Goal: Task Accomplishment & Management: Manage account settings

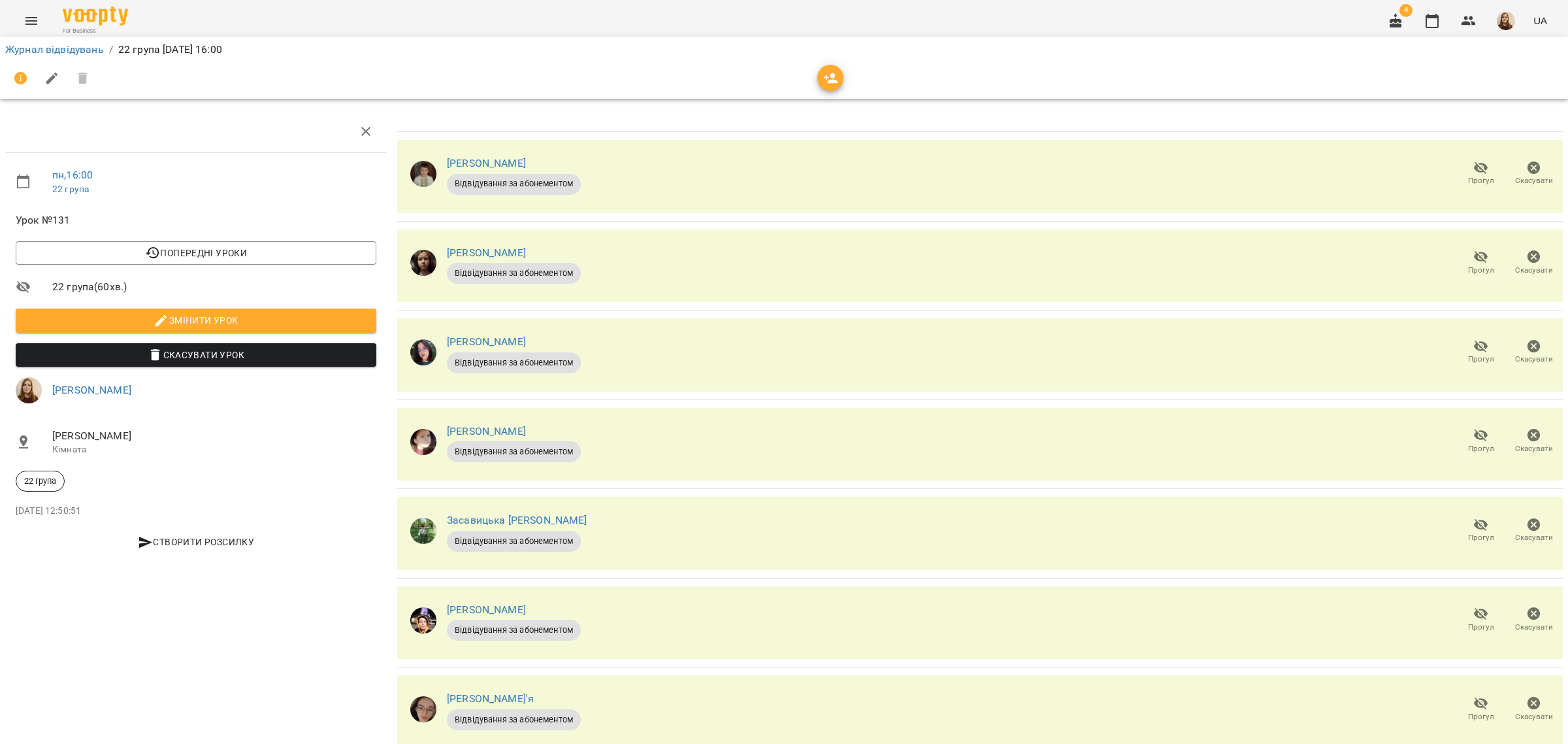
scroll to position [131, 0]
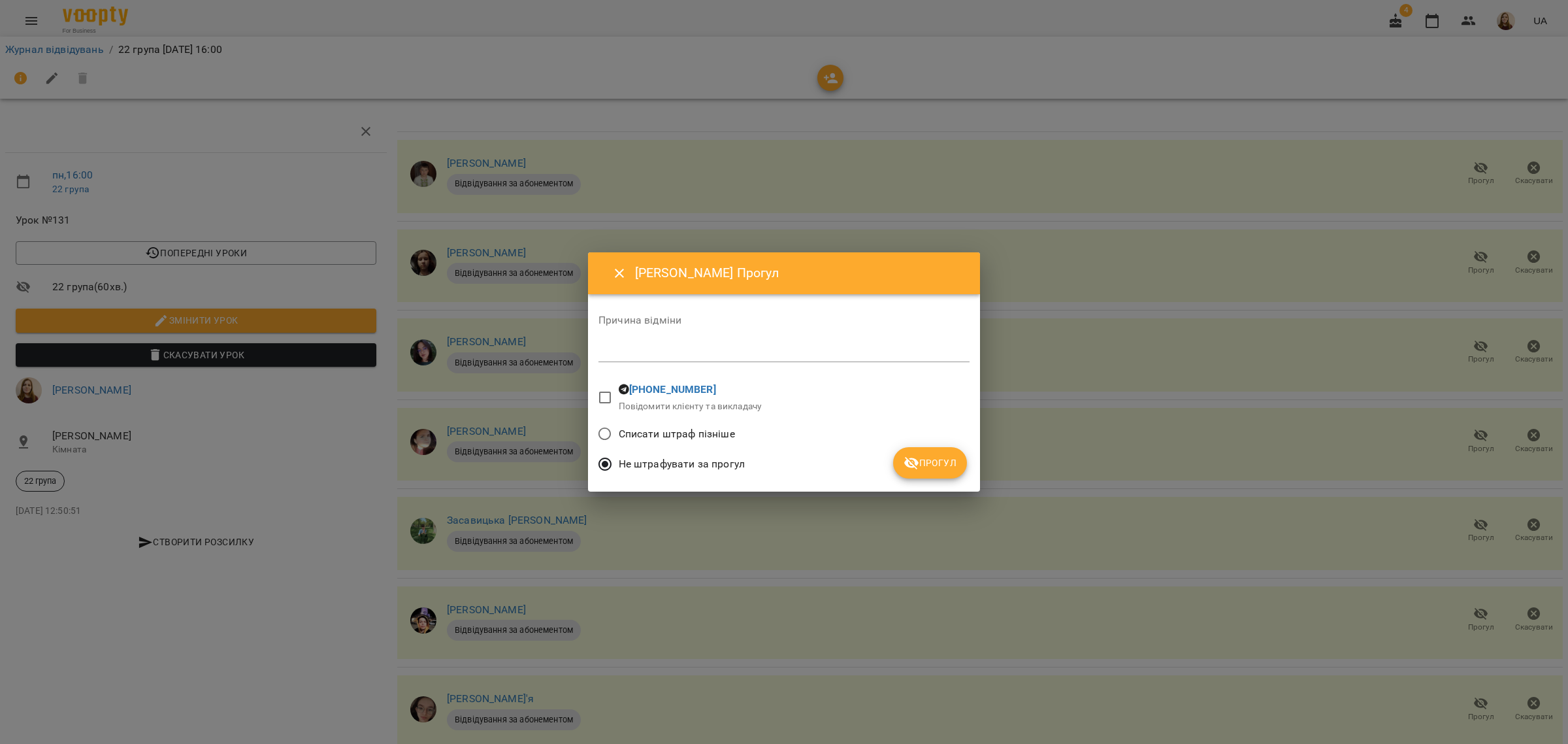
click at [935, 462] on span "Прогул" at bounding box center [930, 463] width 53 height 15
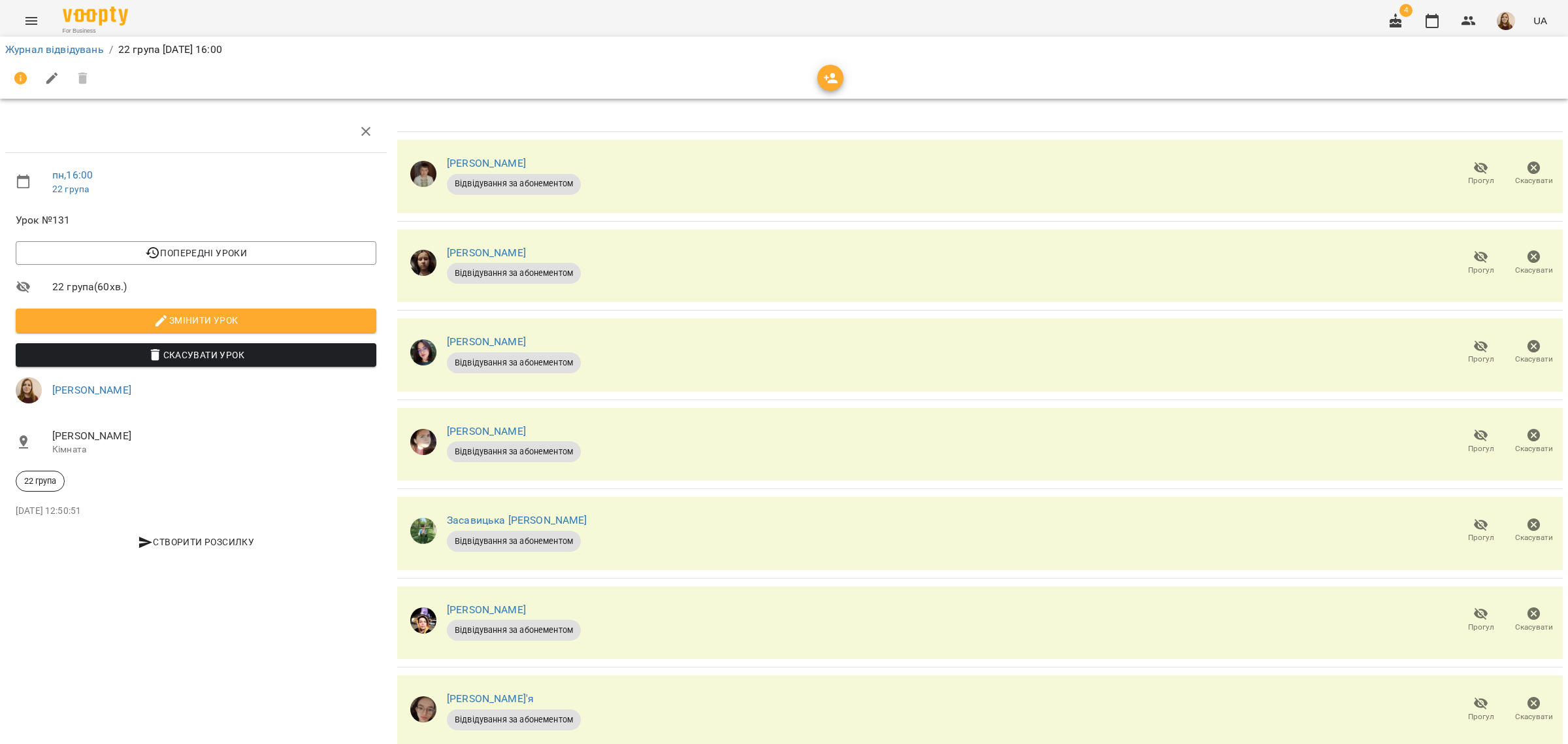
click at [1474, 697] on icon "button" at bounding box center [1481, 704] width 15 height 13
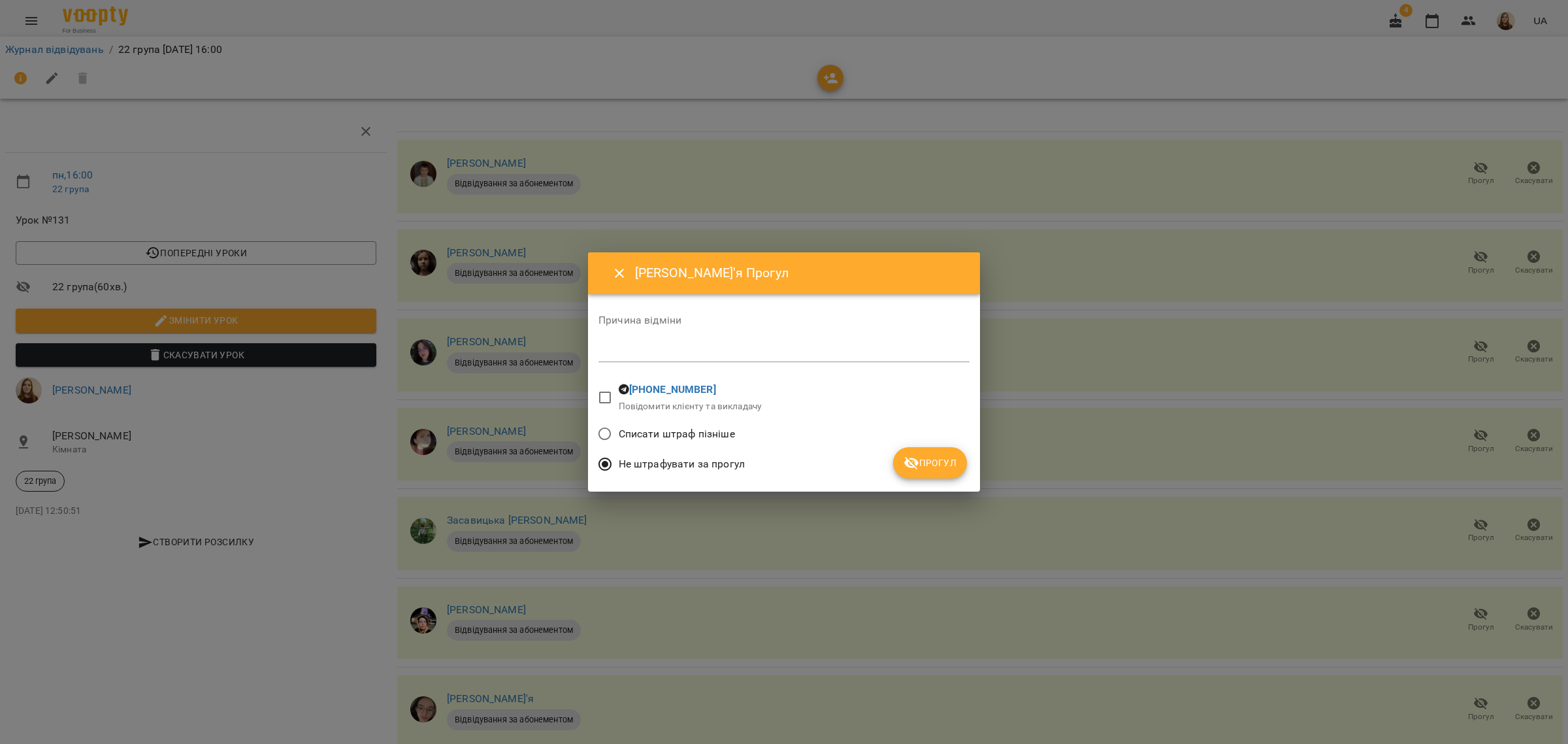
click at [912, 459] on icon "submit" at bounding box center [911, 463] width 15 height 13
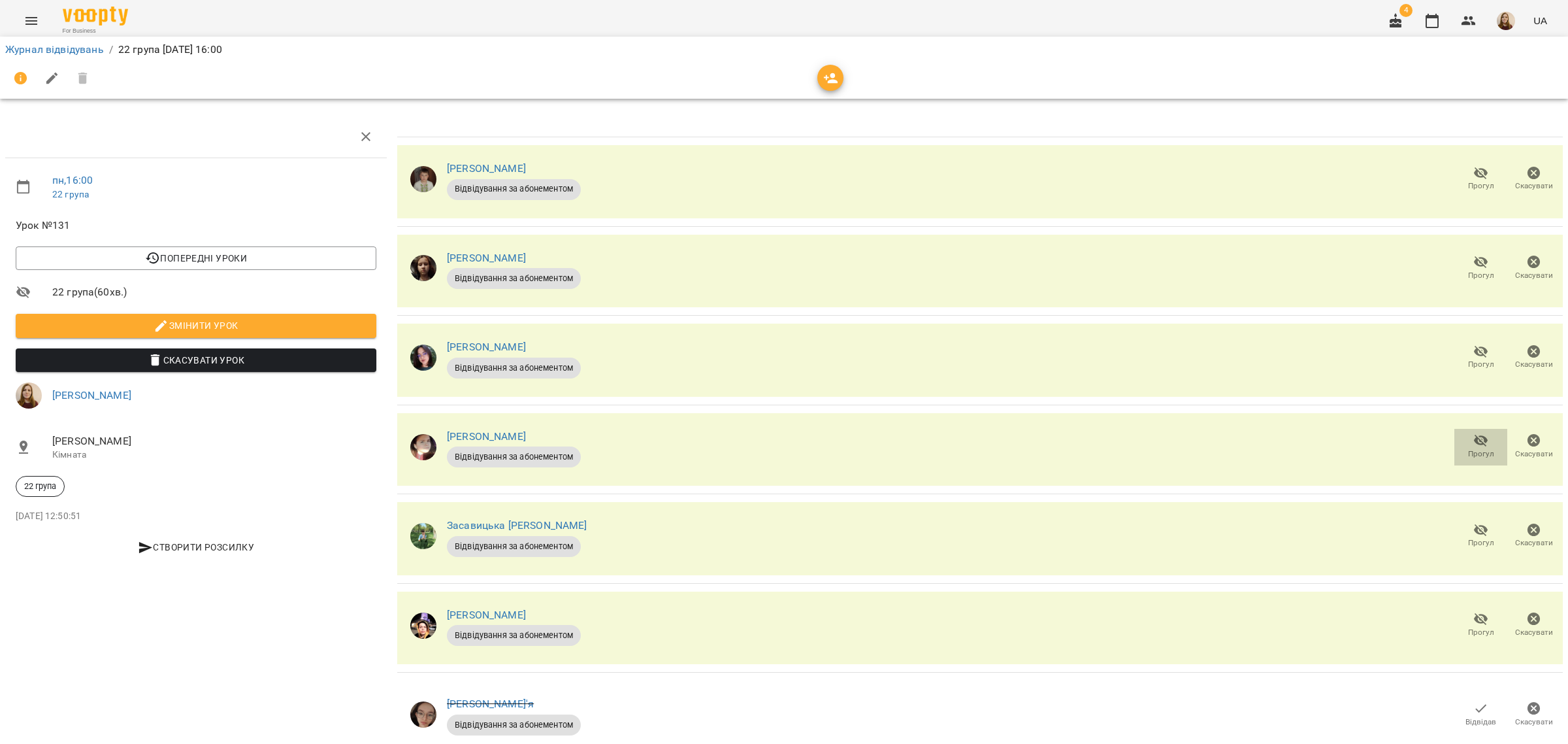
click at [1474, 445] on icon "button" at bounding box center [1481, 441] width 15 height 13
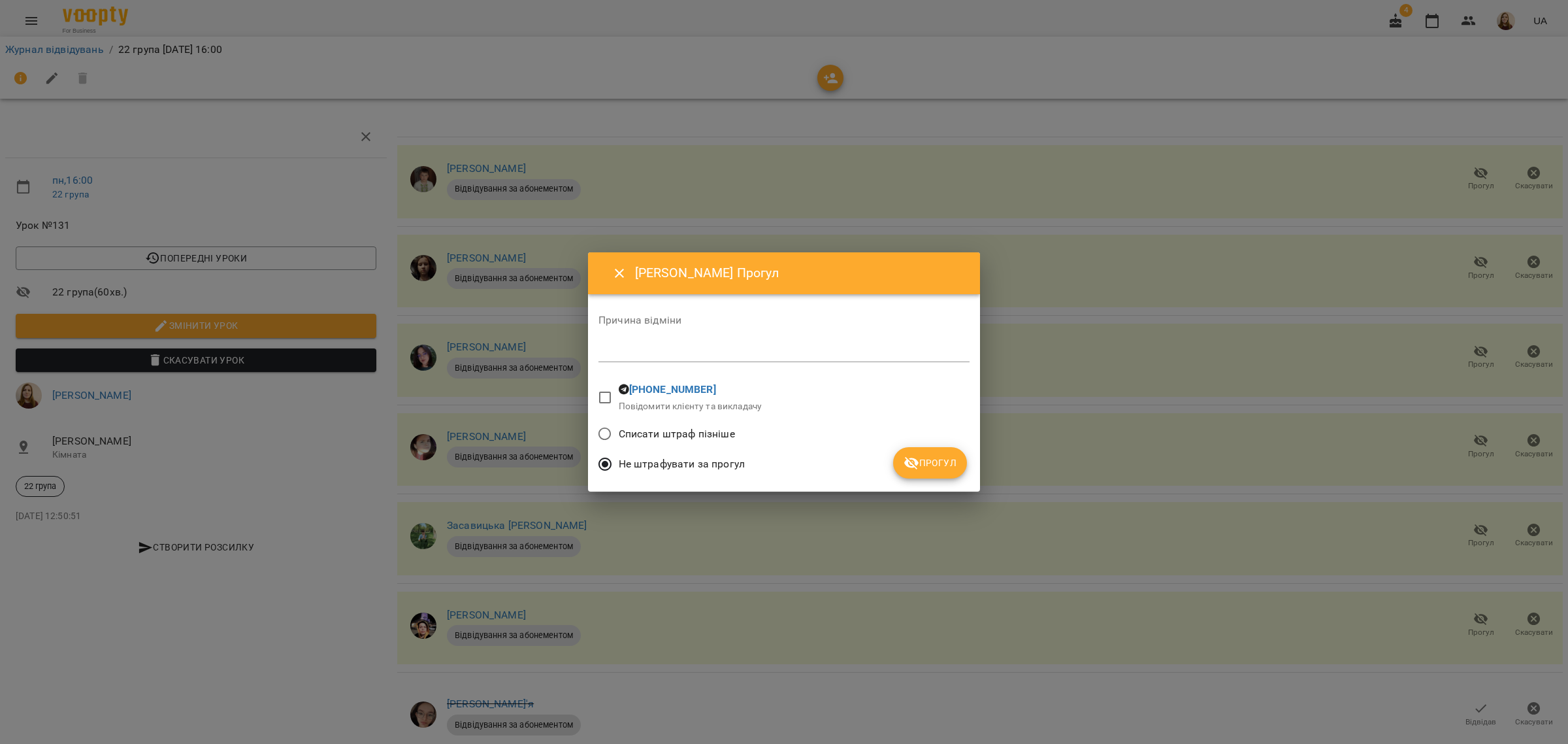
click at [949, 462] on span "Прогул" at bounding box center [930, 463] width 53 height 15
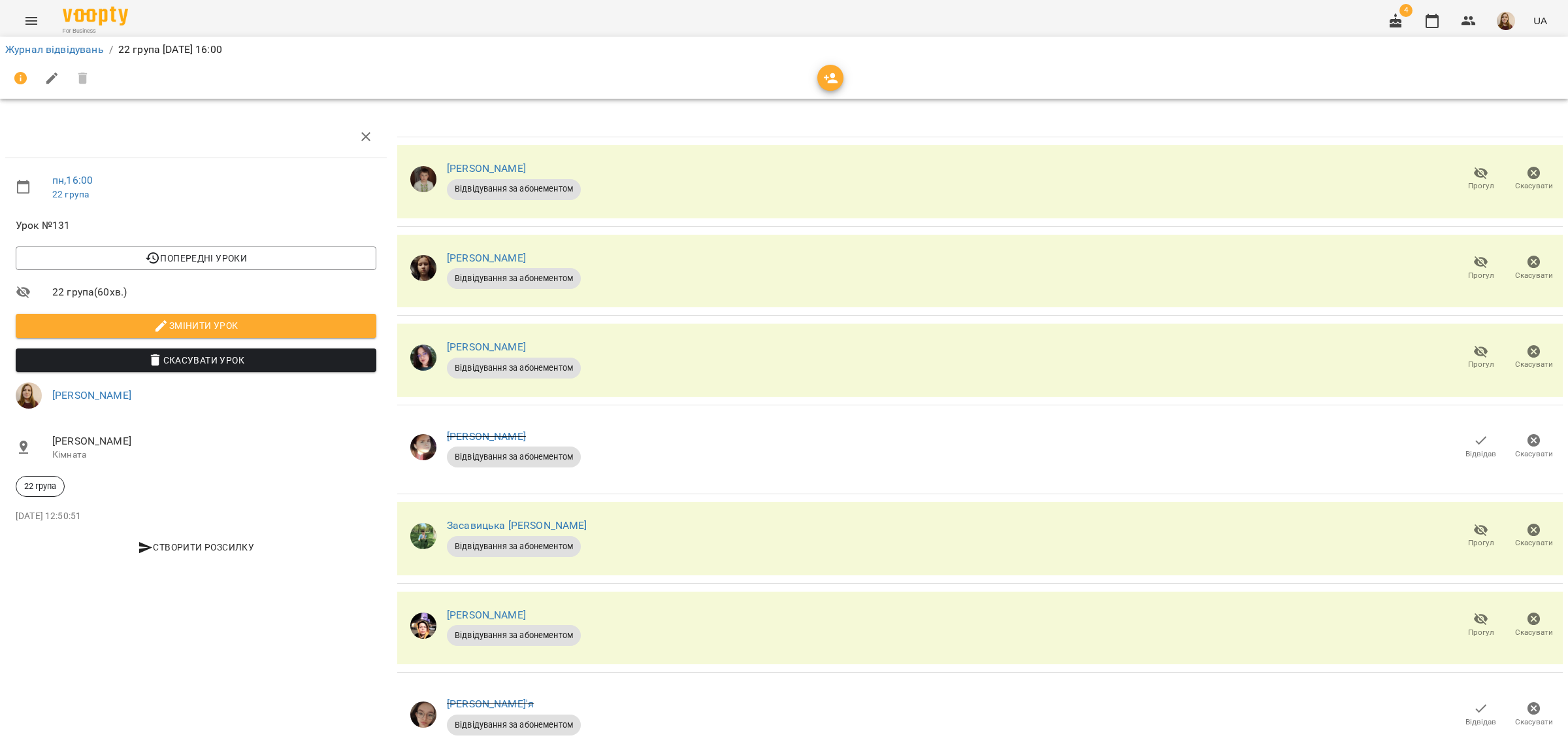
click at [1474, 532] on icon "button" at bounding box center [1481, 530] width 15 height 13
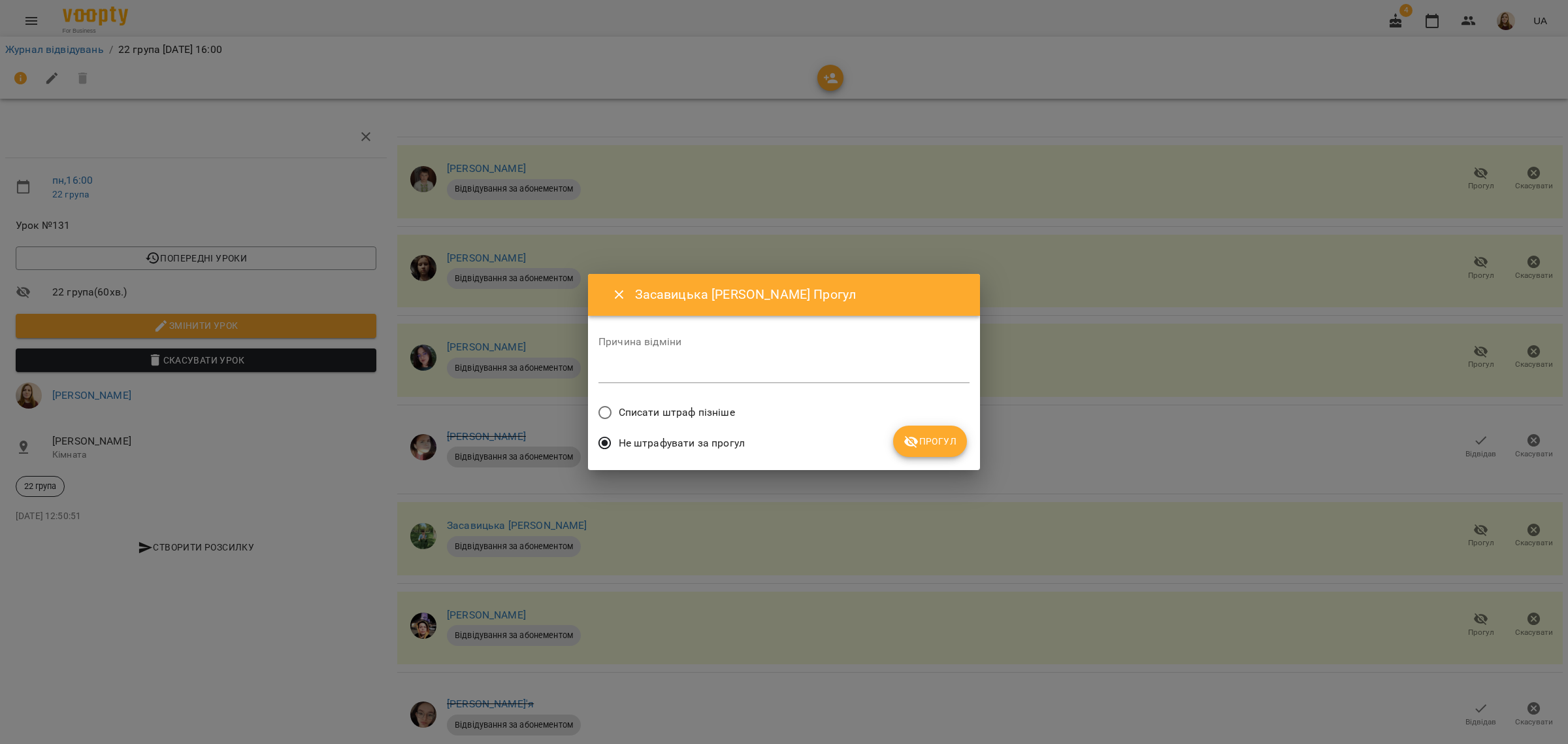
click at [919, 445] on icon "submit" at bounding box center [911, 442] width 15 height 15
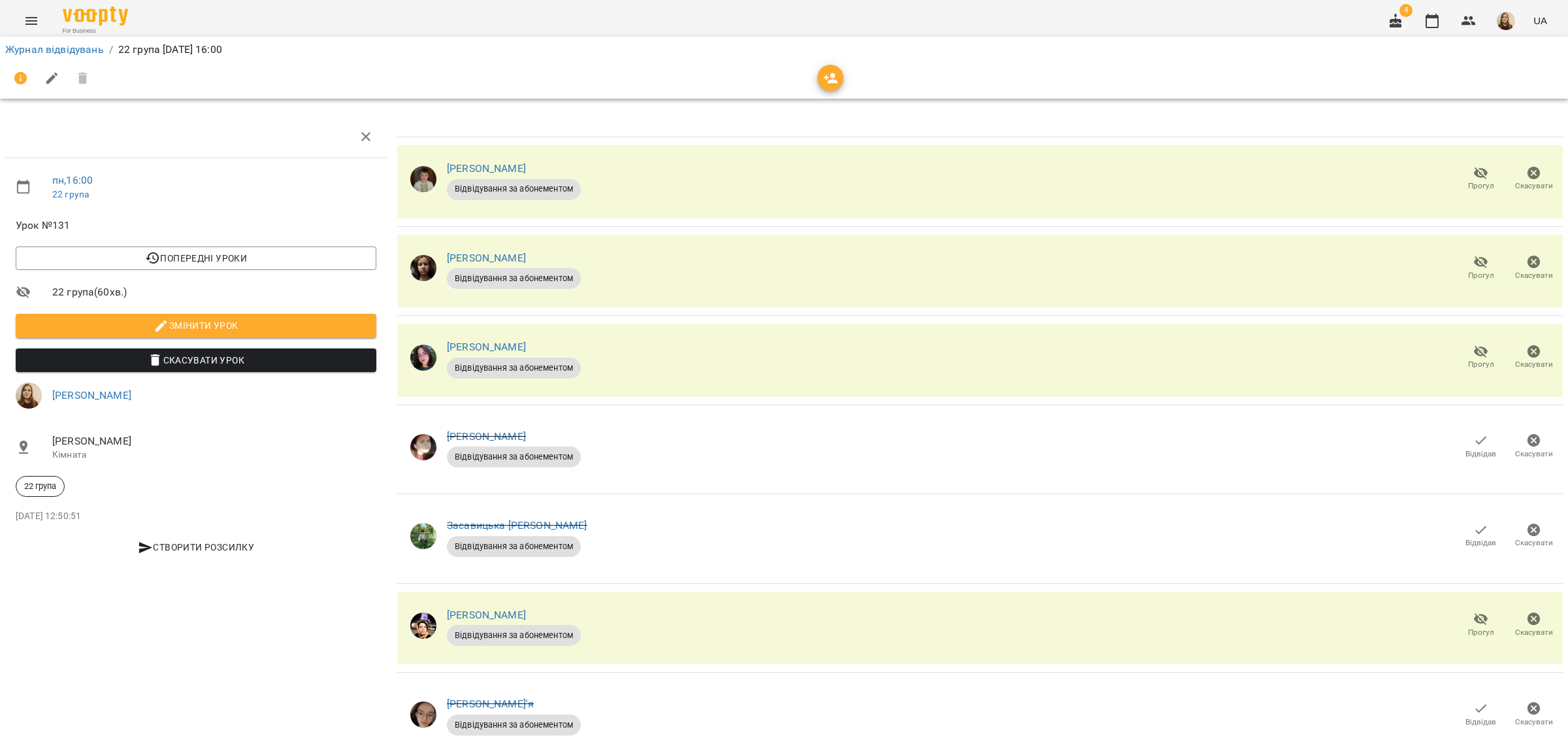
click at [1473, 169] on icon "button" at bounding box center [1481, 173] width 15 height 15
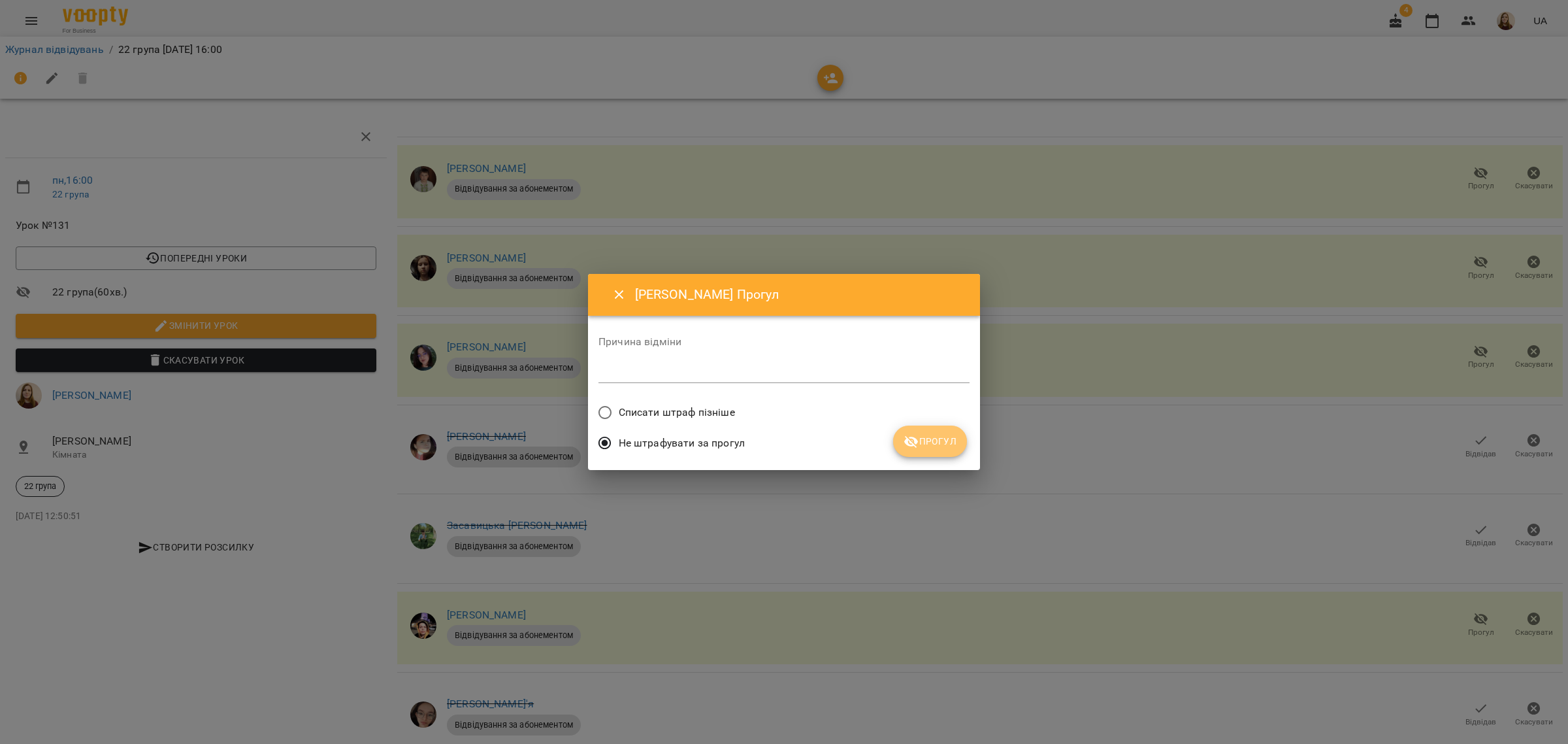
click at [936, 437] on span "Прогул" at bounding box center [930, 441] width 53 height 15
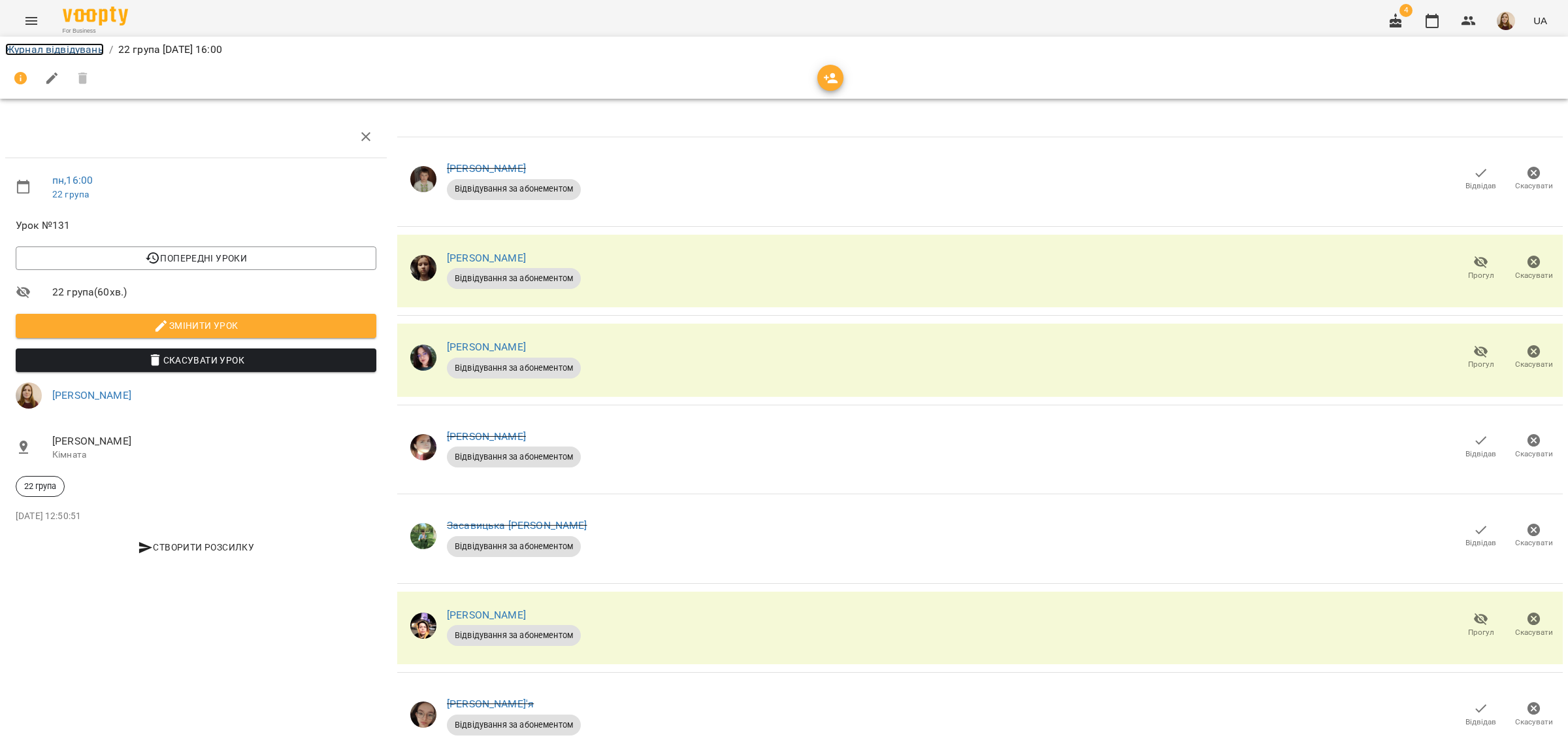
click at [31, 47] on link "Журнал відвідувань" at bounding box center [54, 50] width 98 height 13
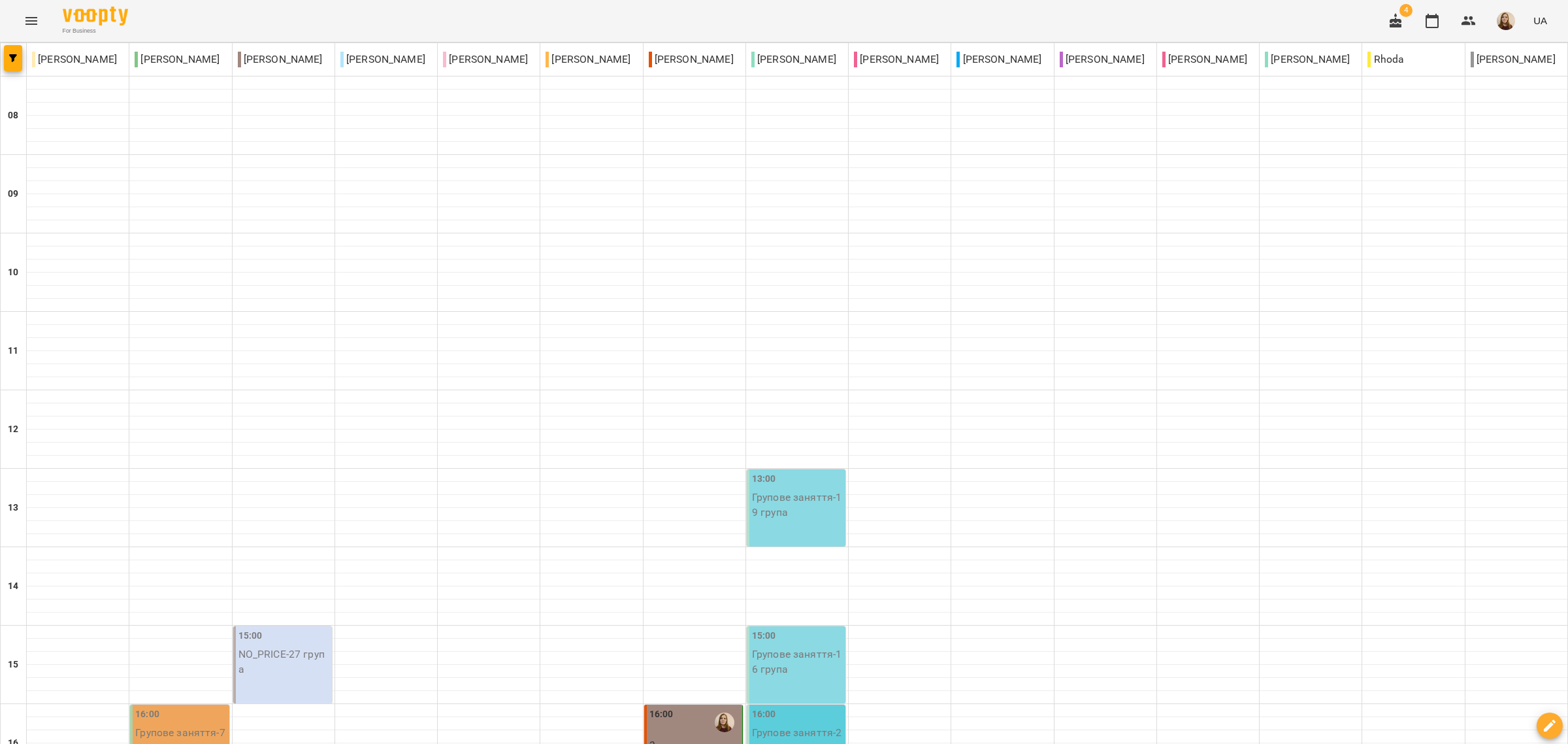
scroll to position [408, 0]
type input "**********"
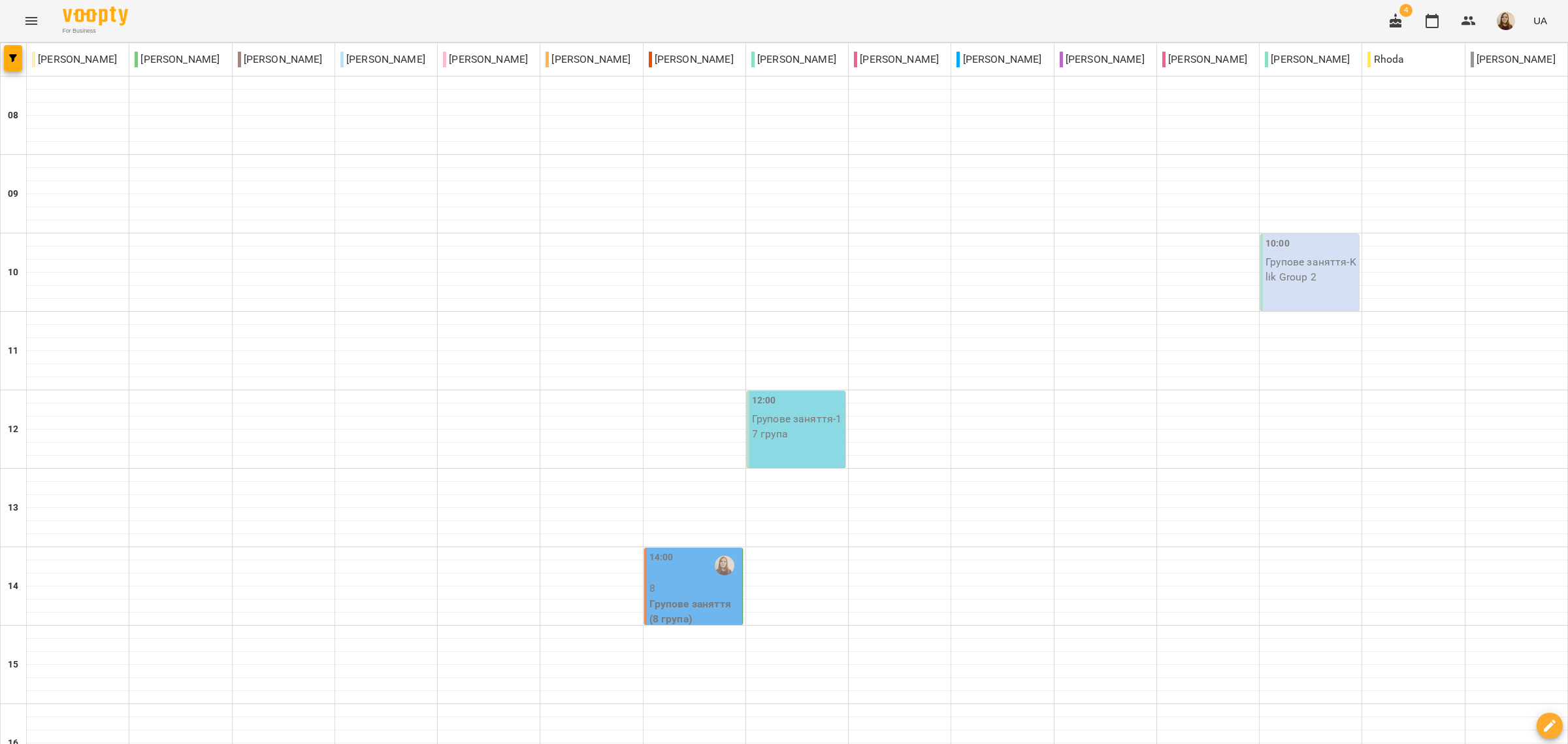
click at [681, 586] on p "8" at bounding box center [694, 588] width 90 height 15
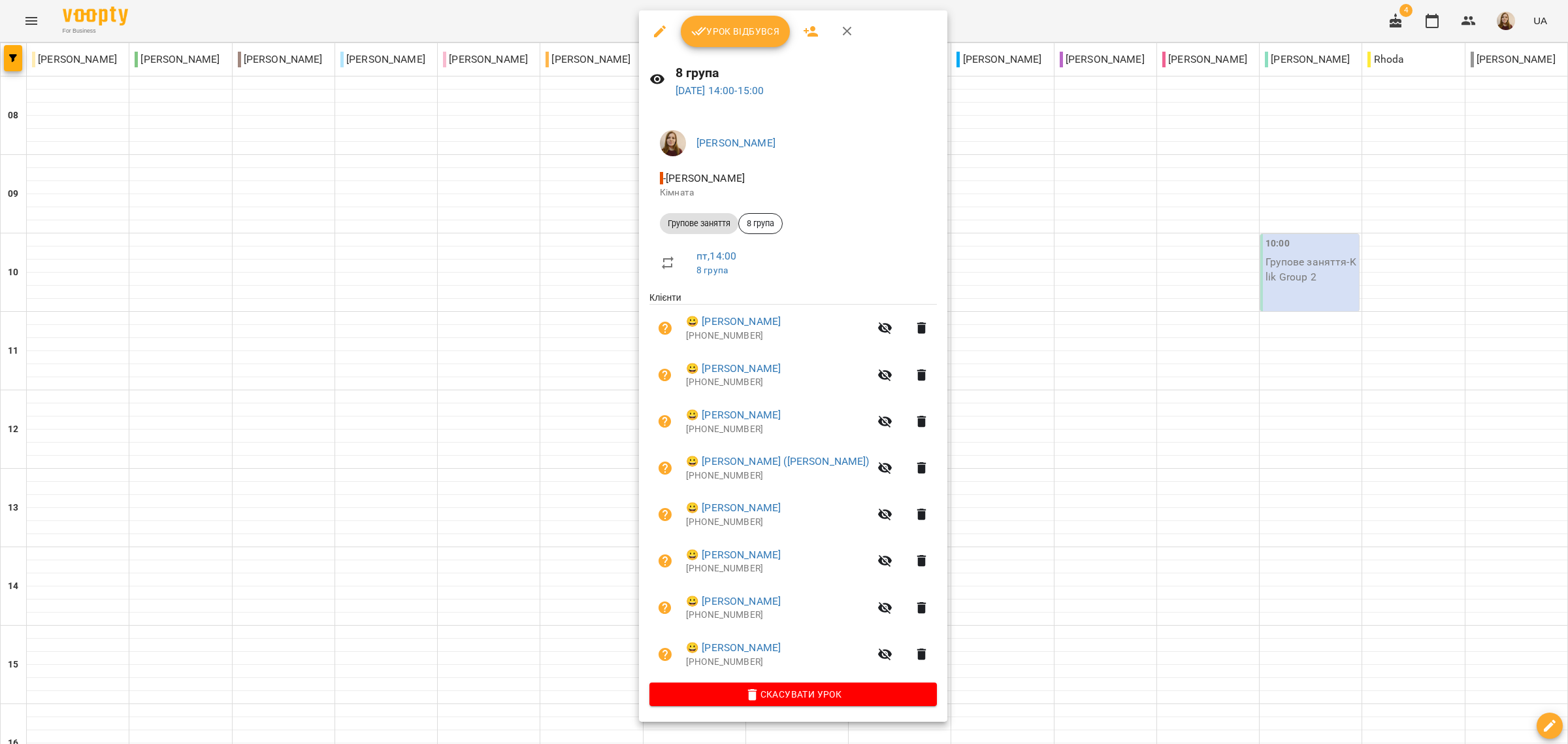
click at [732, 29] on span "Урок відбувся" at bounding box center [735, 31] width 89 height 15
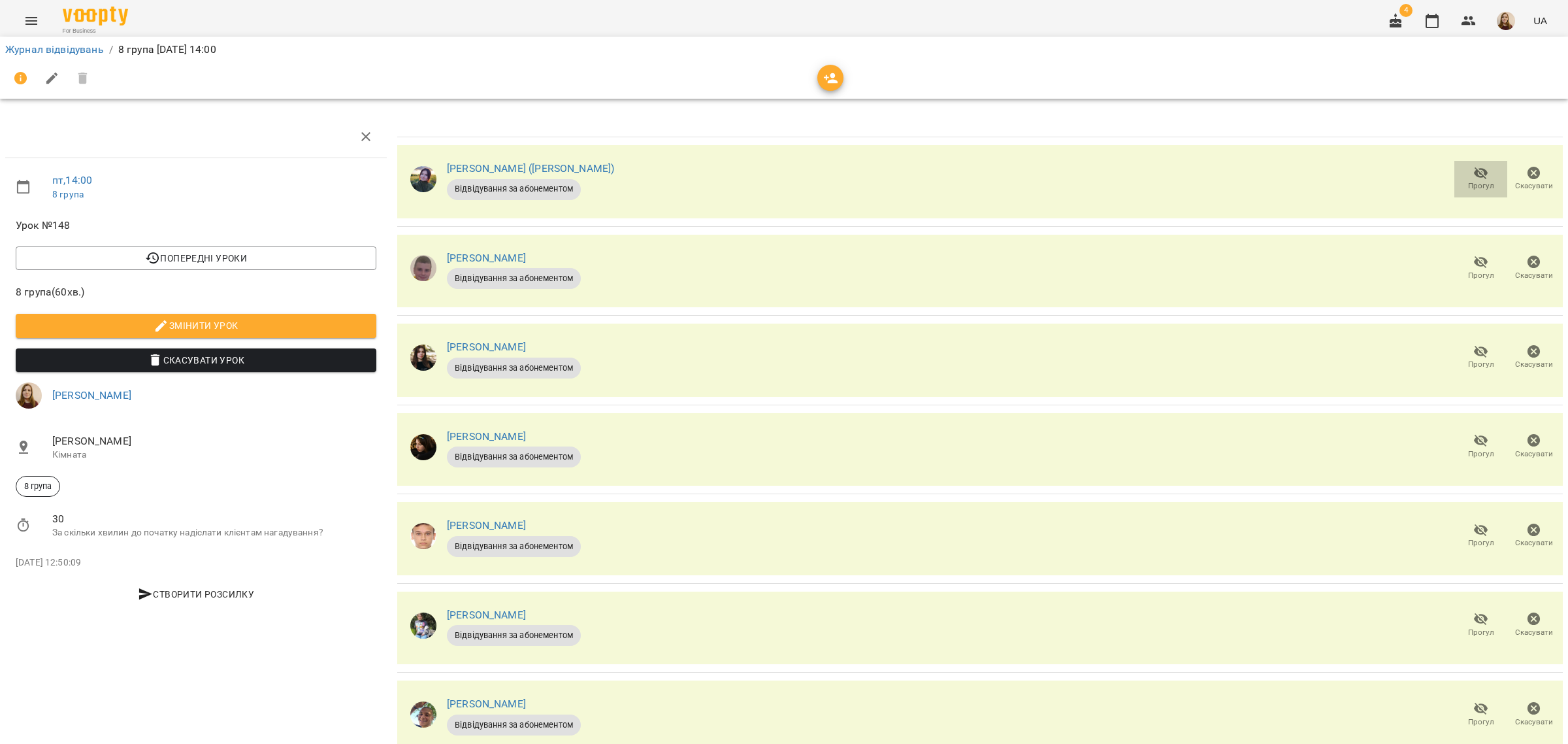
click at [1473, 179] on icon "button" at bounding box center [1481, 173] width 15 height 15
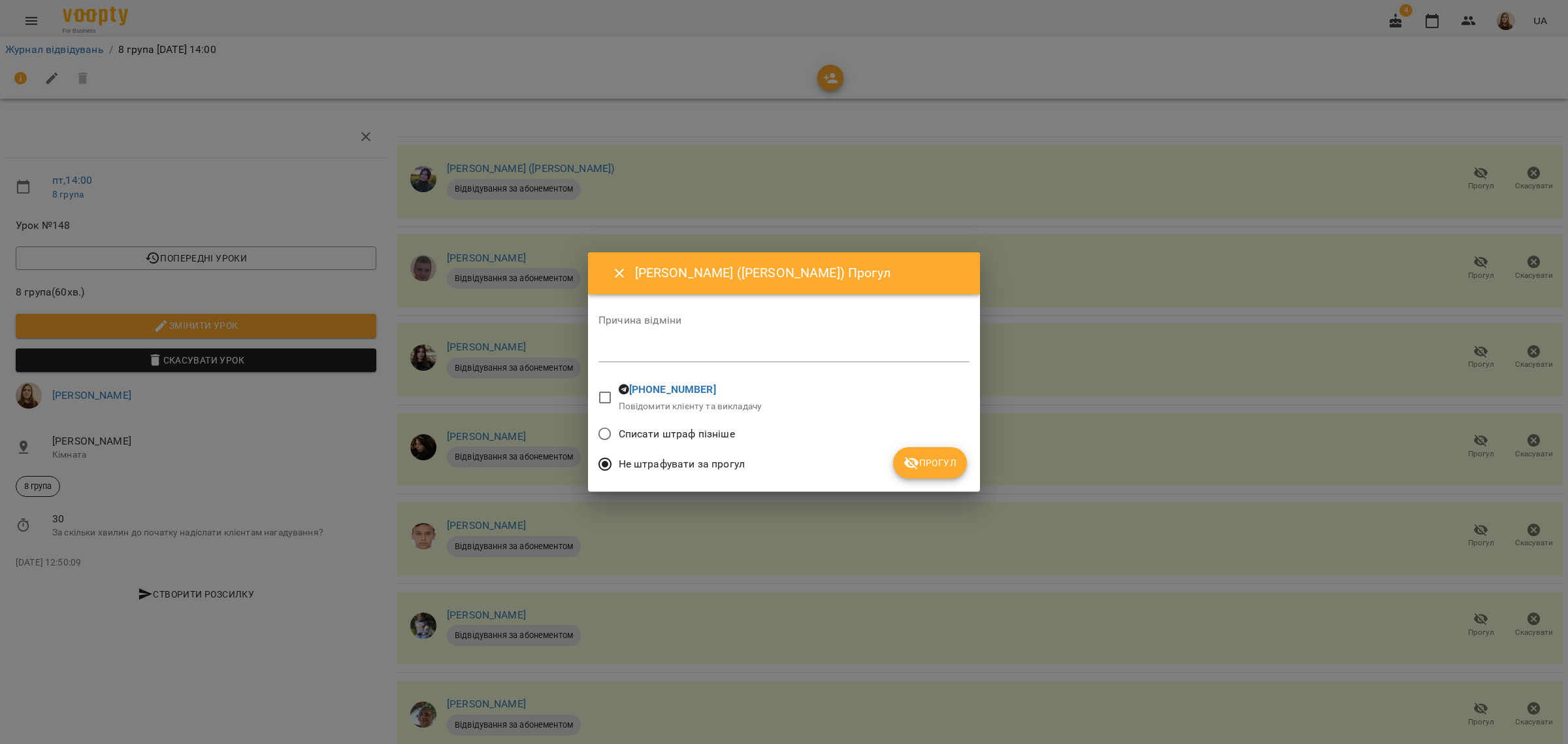
click at [931, 453] on button "Прогул" at bounding box center [930, 463] width 74 height 31
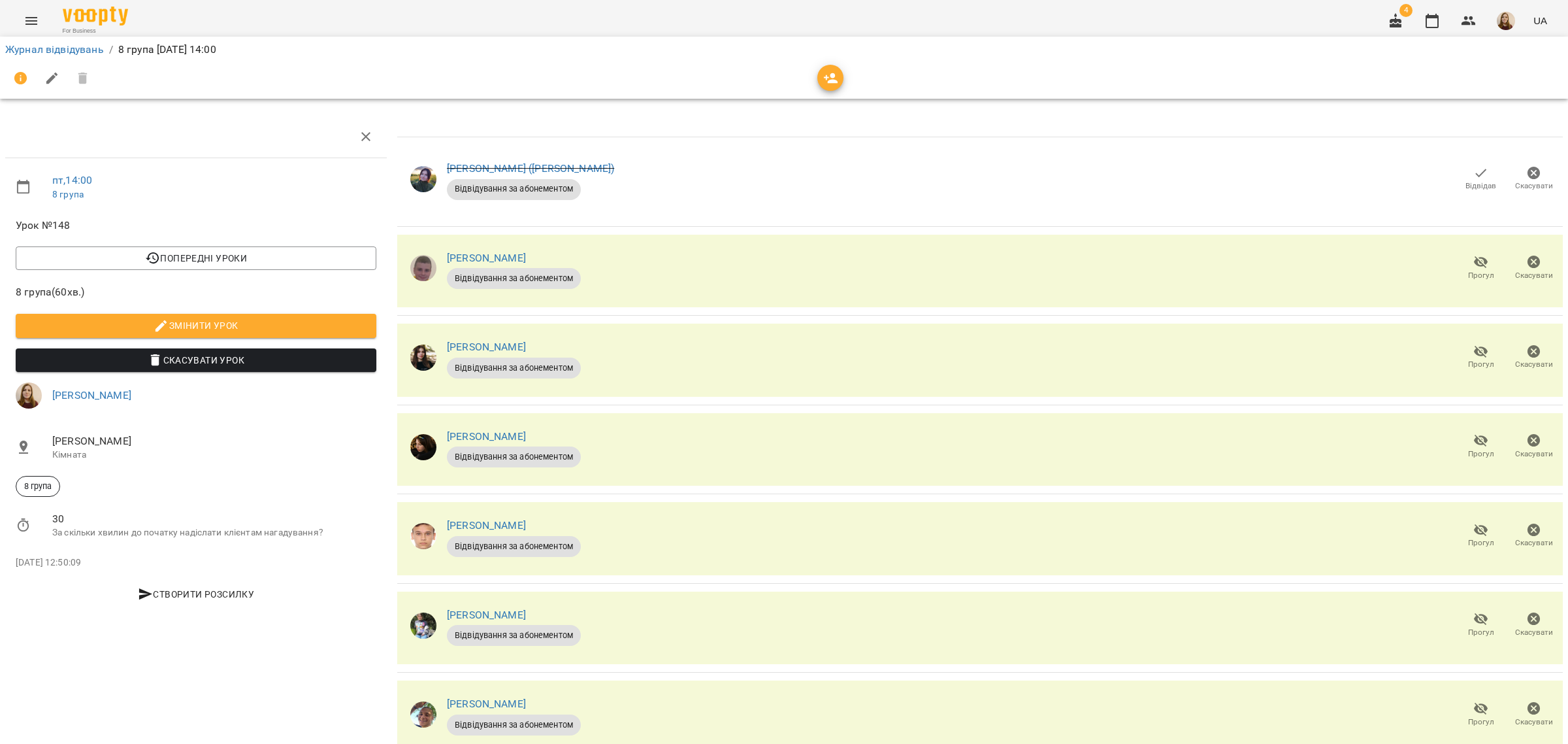
click at [1468, 272] on span "Прогул" at bounding box center [1481, 276] width 26 height 11
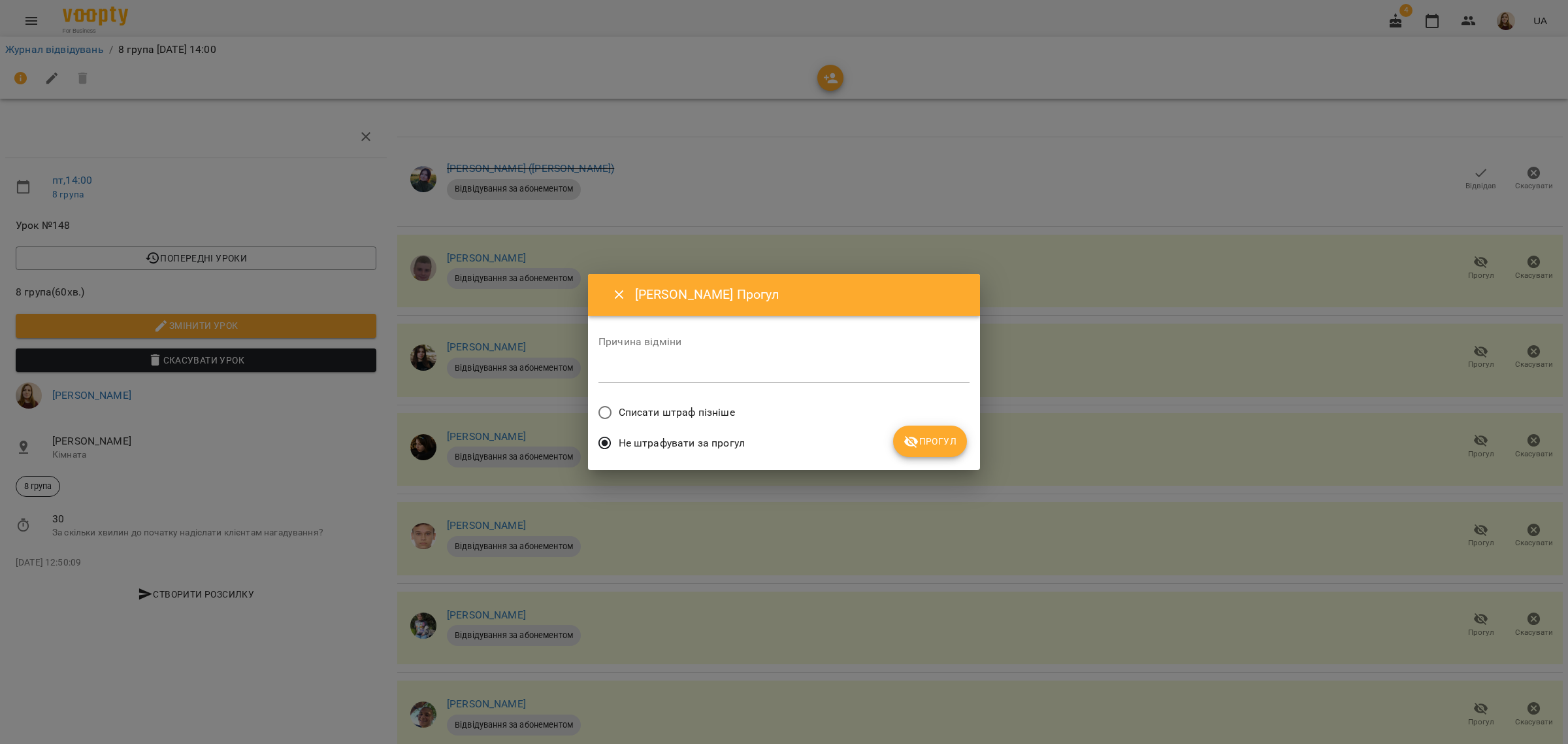
click at [957, 447] on button "Прогул" at bounding box center [930, 441] width 74 height 31
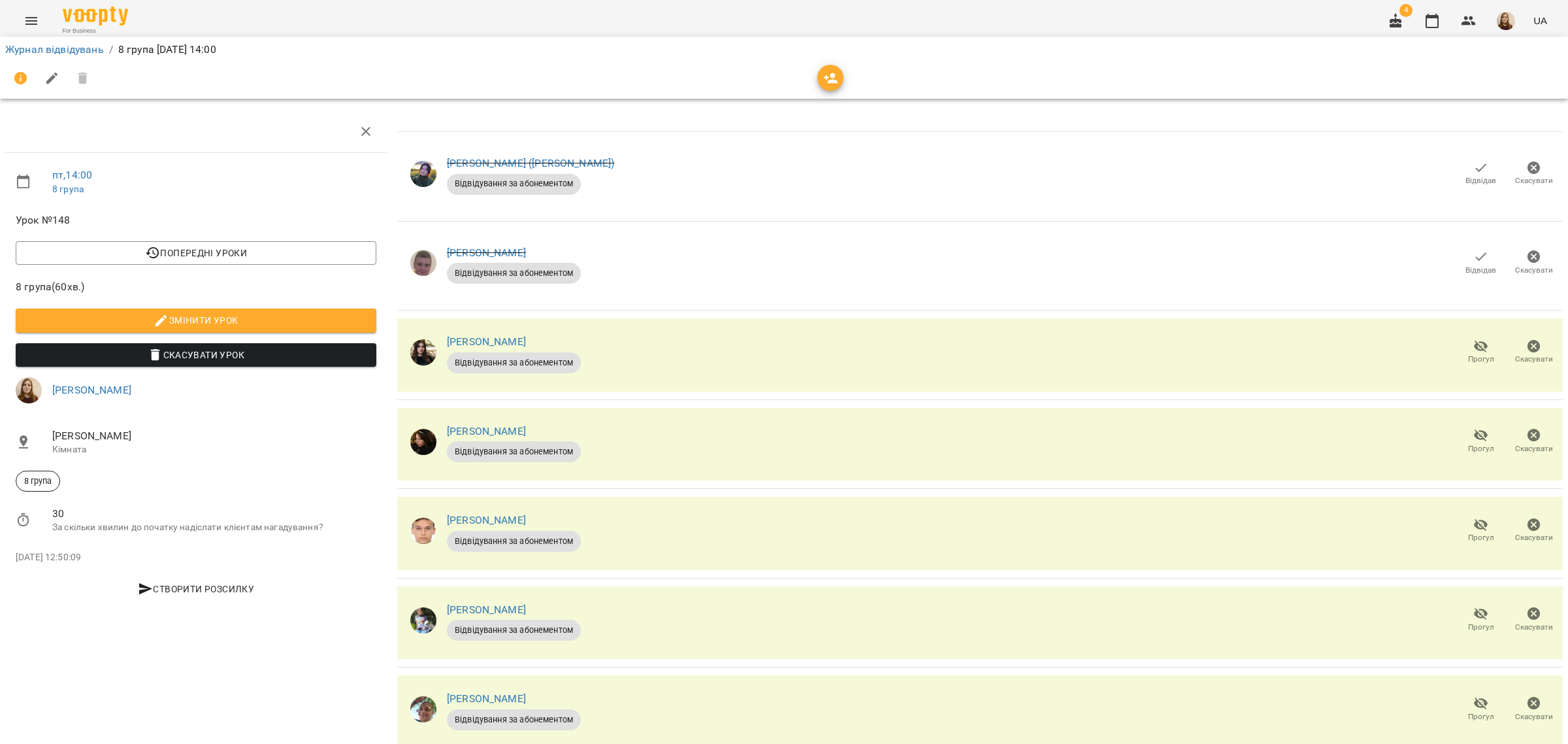
scroll to position [131, 0]
click at [1473, 428] on icon "button" at bounding box center [1481, 436] width 15 height 15
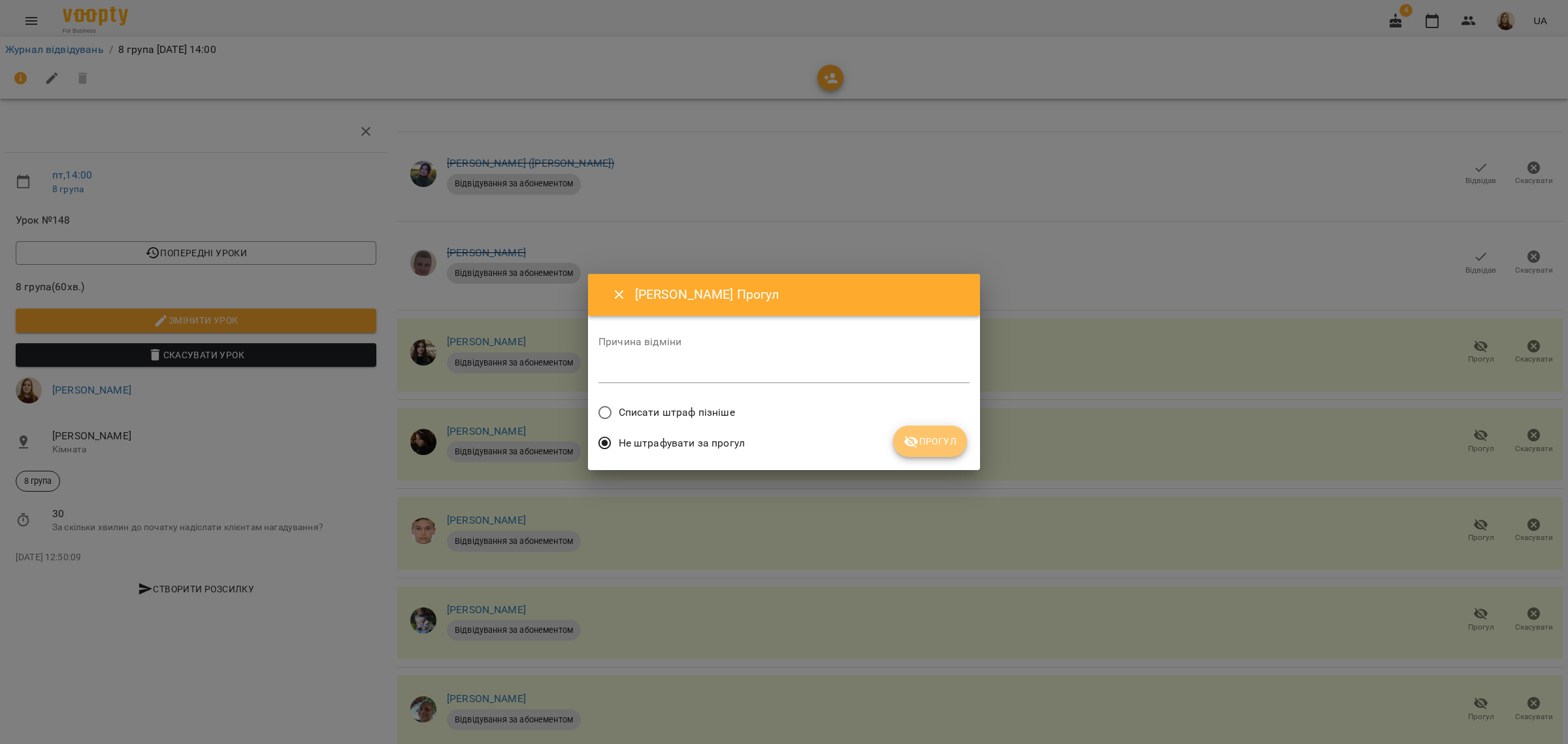
click at [926, 438] on span "Прогул" at bounding box center [930, 441] width 53 height 15
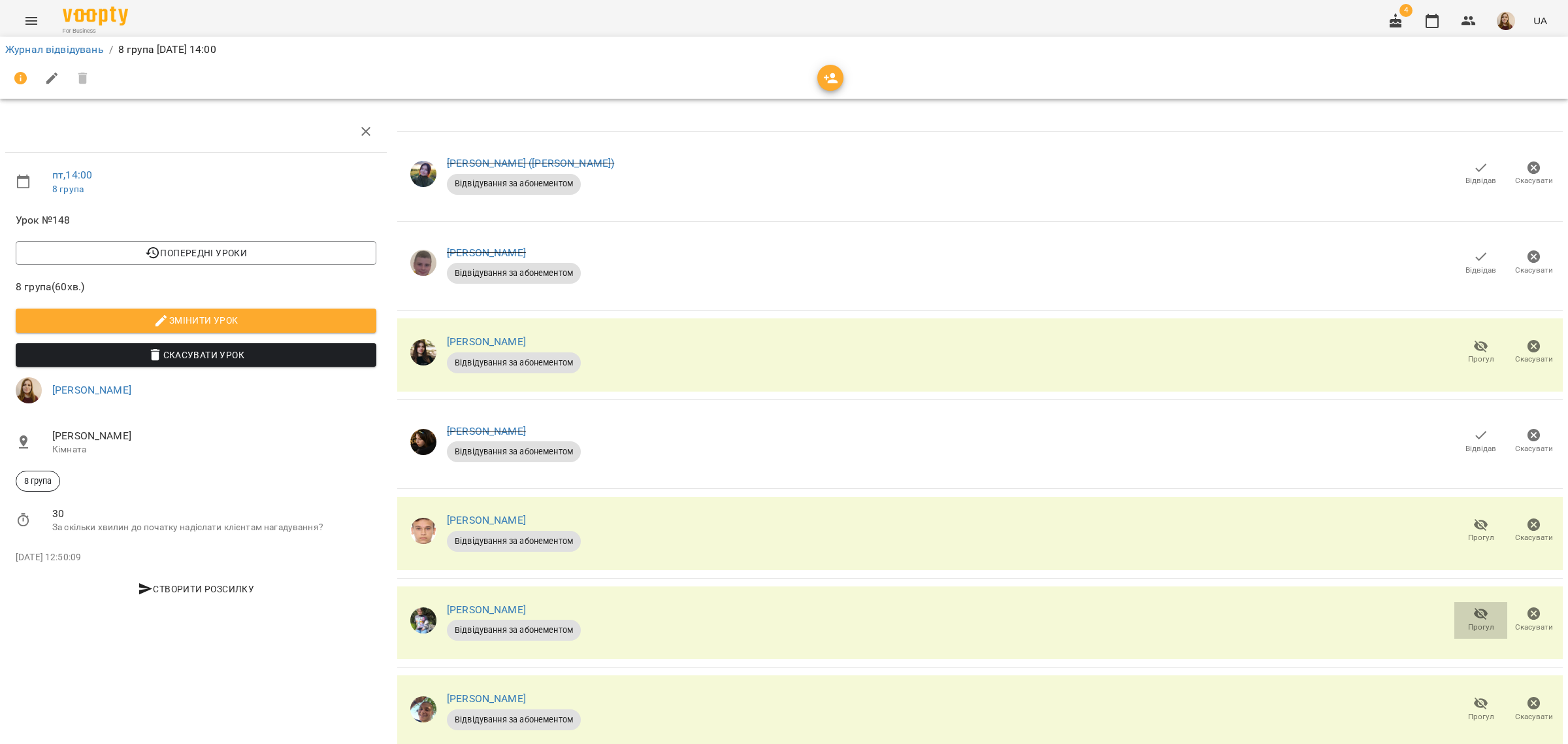
click at [1462, 606] on span "Прогул" at bounding box center [1480, 618] width 37 height 26
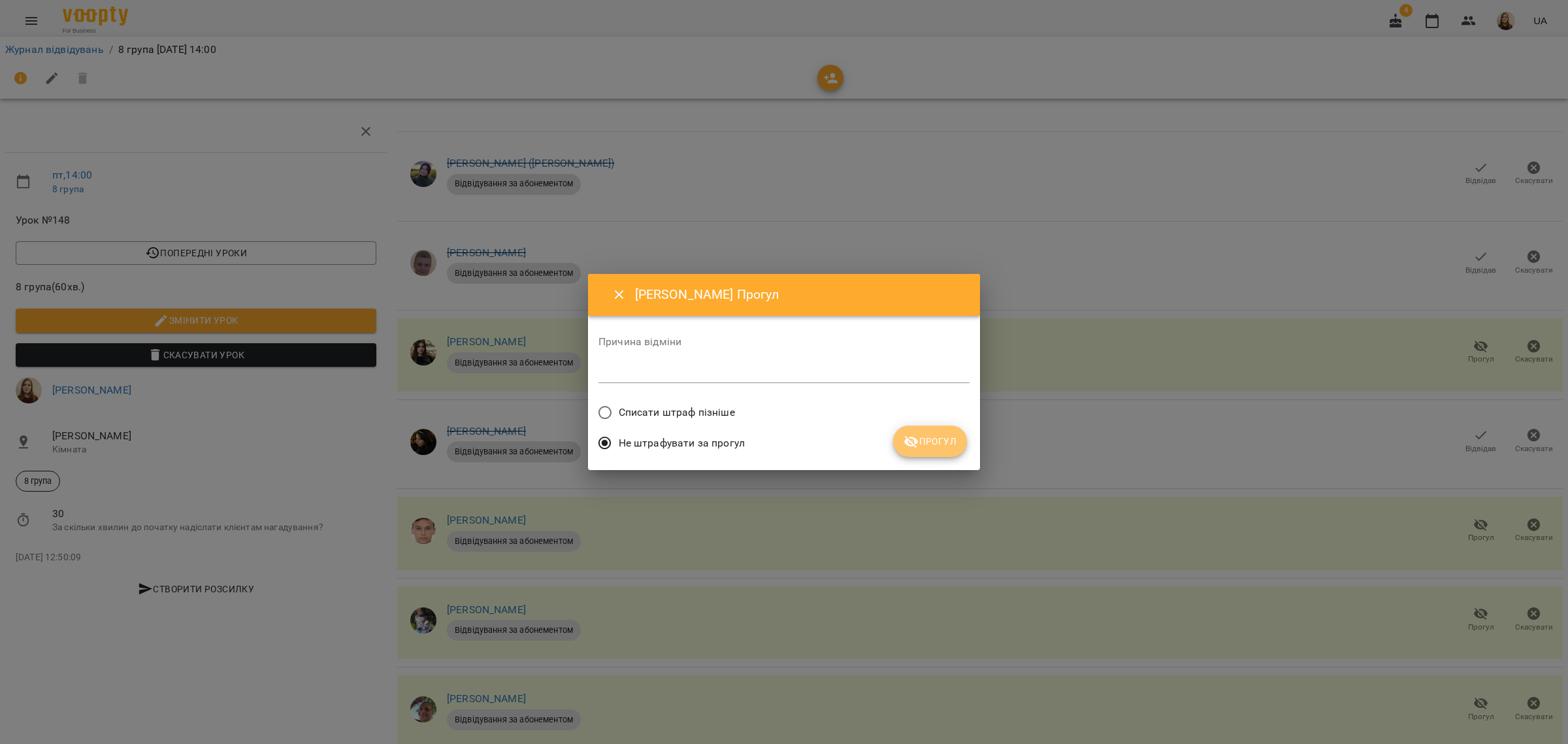
click at [926, 449] on span "Прогул" at bounding box center [930, 441] width 53 height 15
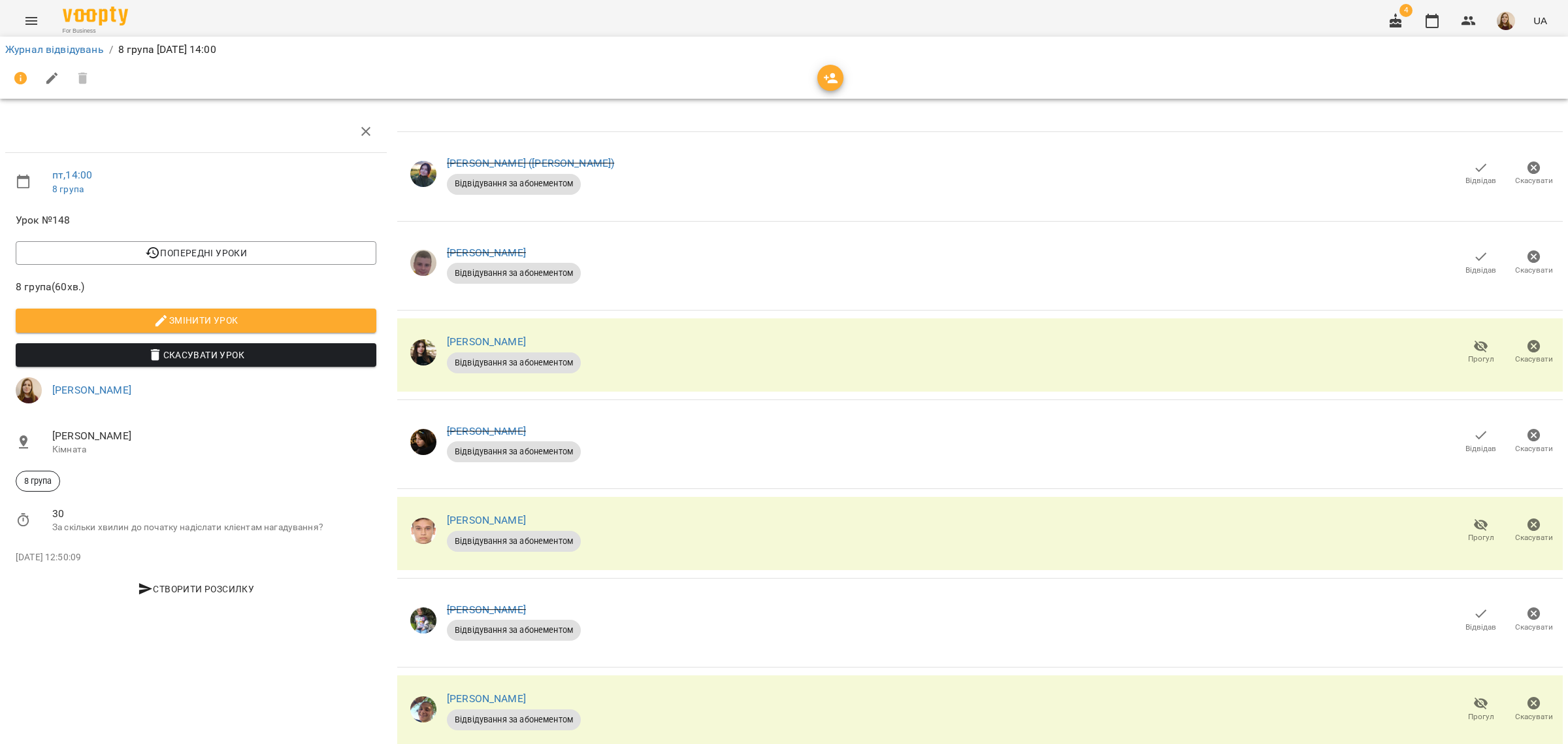
click at [1473, 711] on span "Прогул" at bounding box center [1481, 717] width 26 height 11
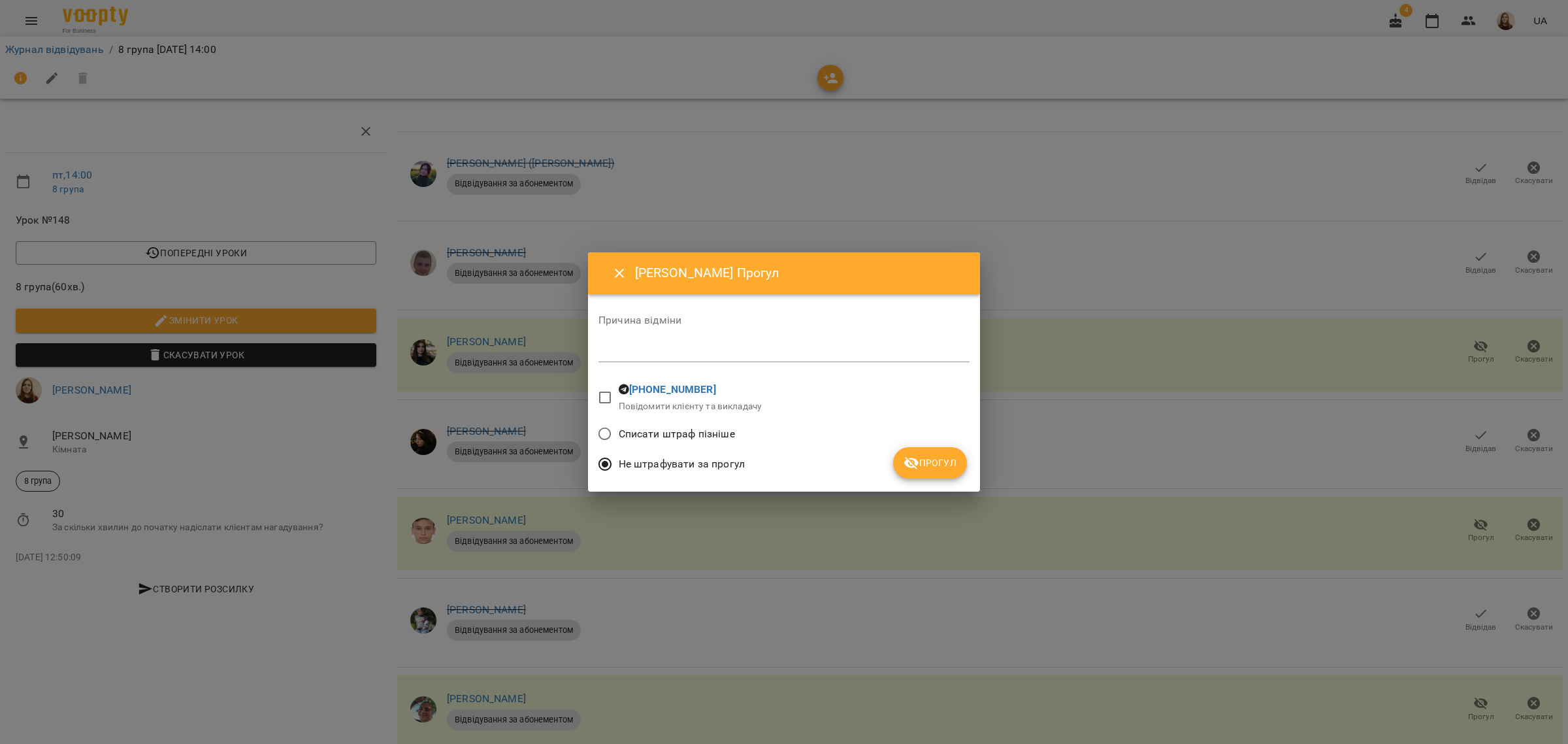
click at [938, 461] on span "Прогул" at bounding box center [930, 463] width 53 height 15
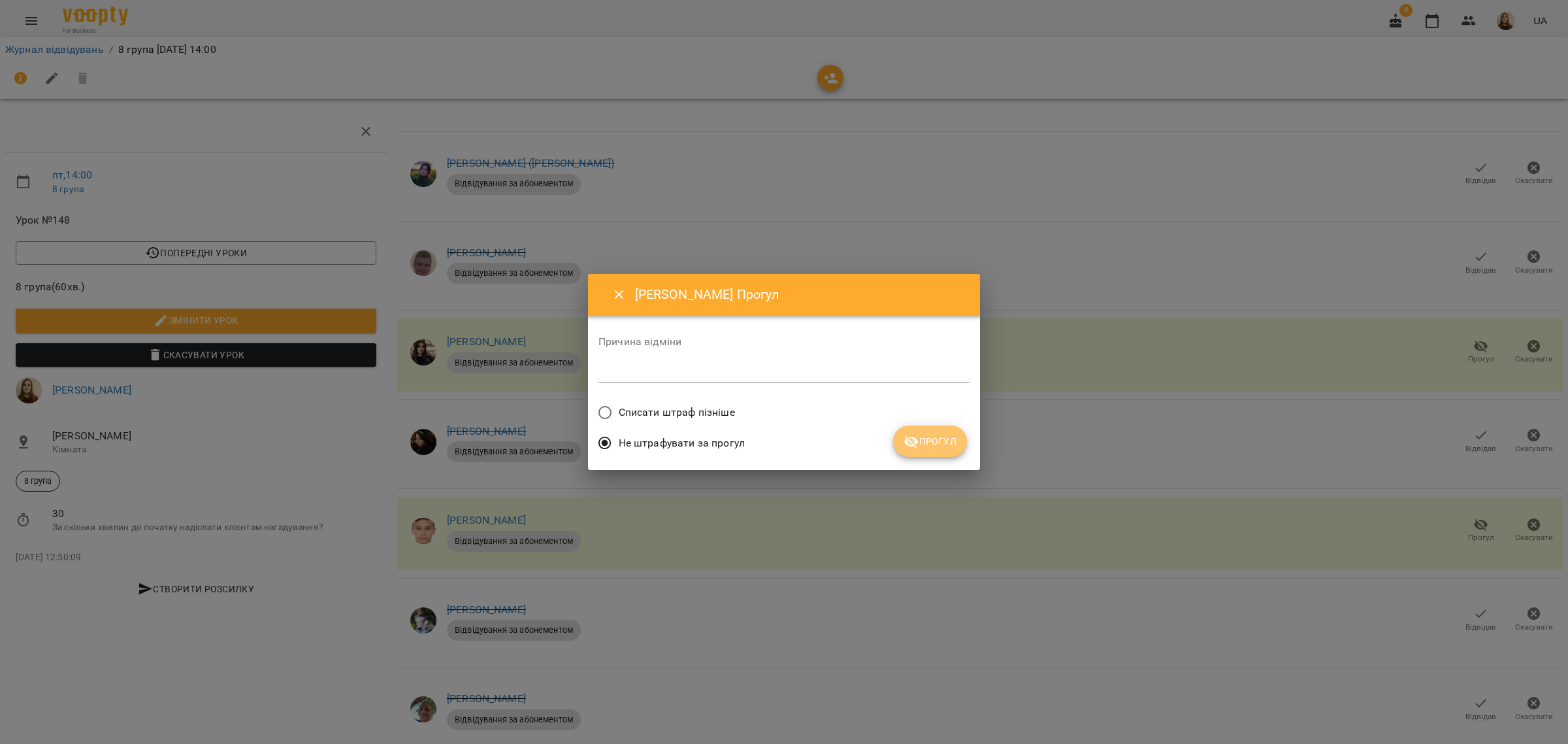
click at [919, 451] on button "Прогул" at bounding box center [930, 441] width 74 height 31
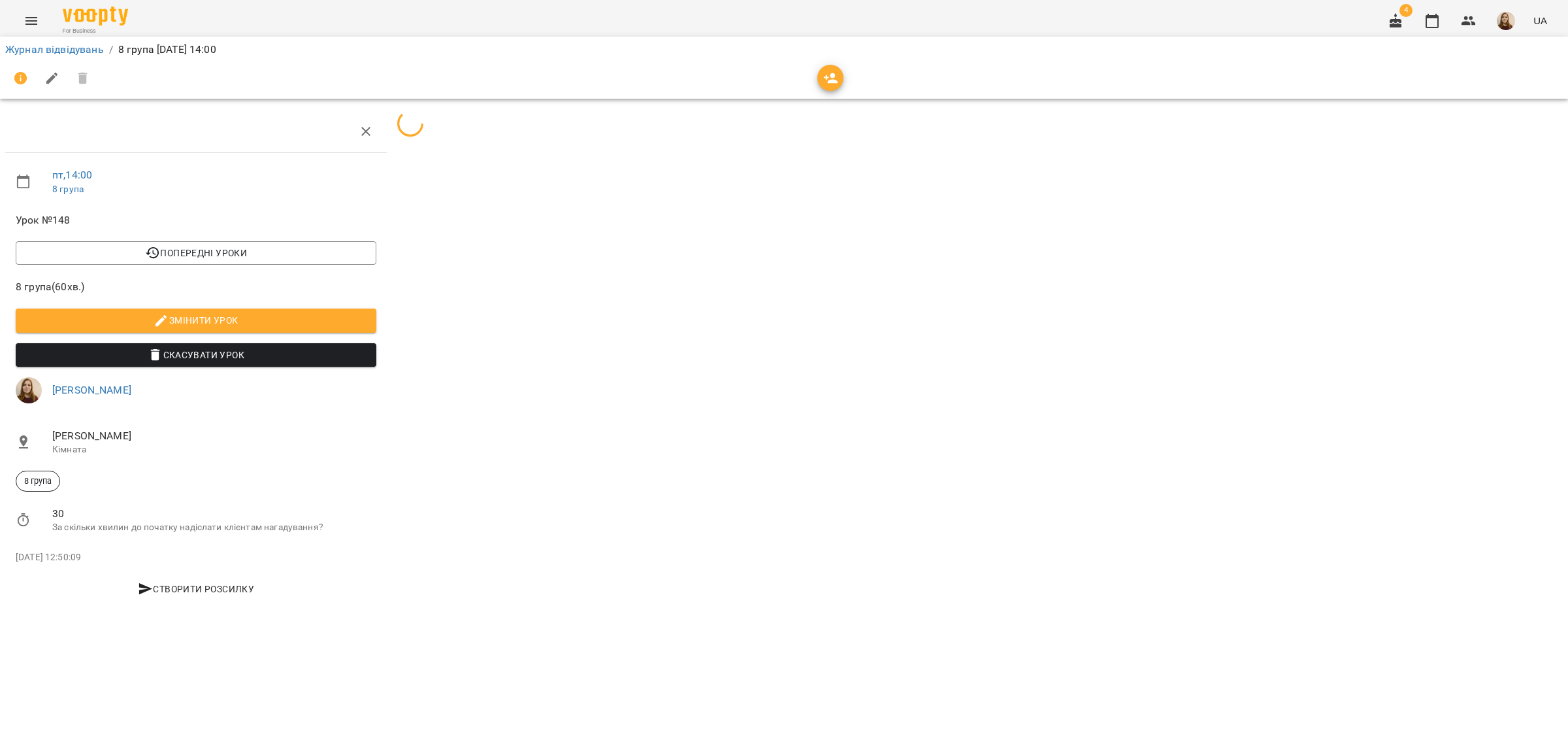
scroll to position [0, 0]
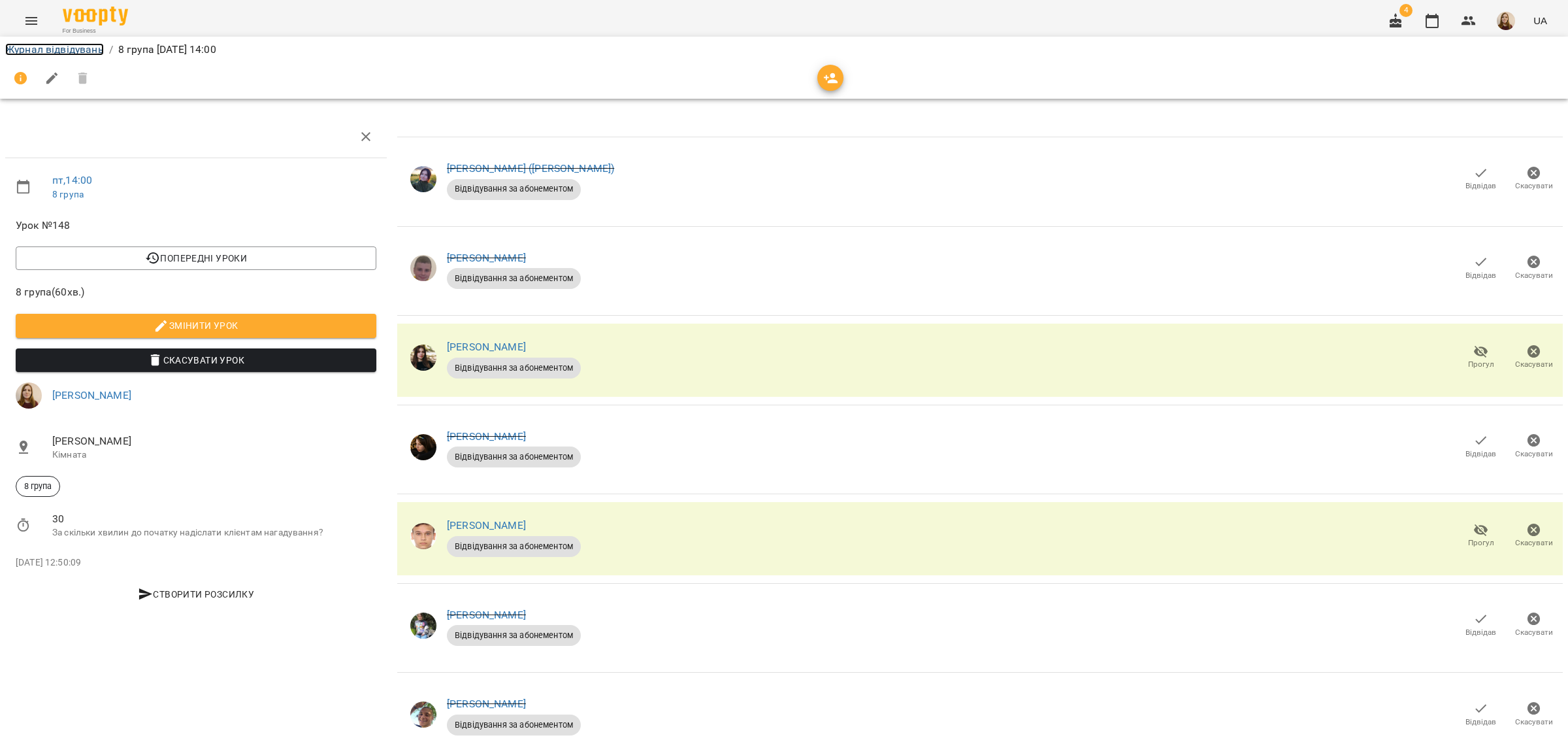
click at [18, 52] on link "Журнал відвідувань" at bounding box center [54, 50] width 98 height 13
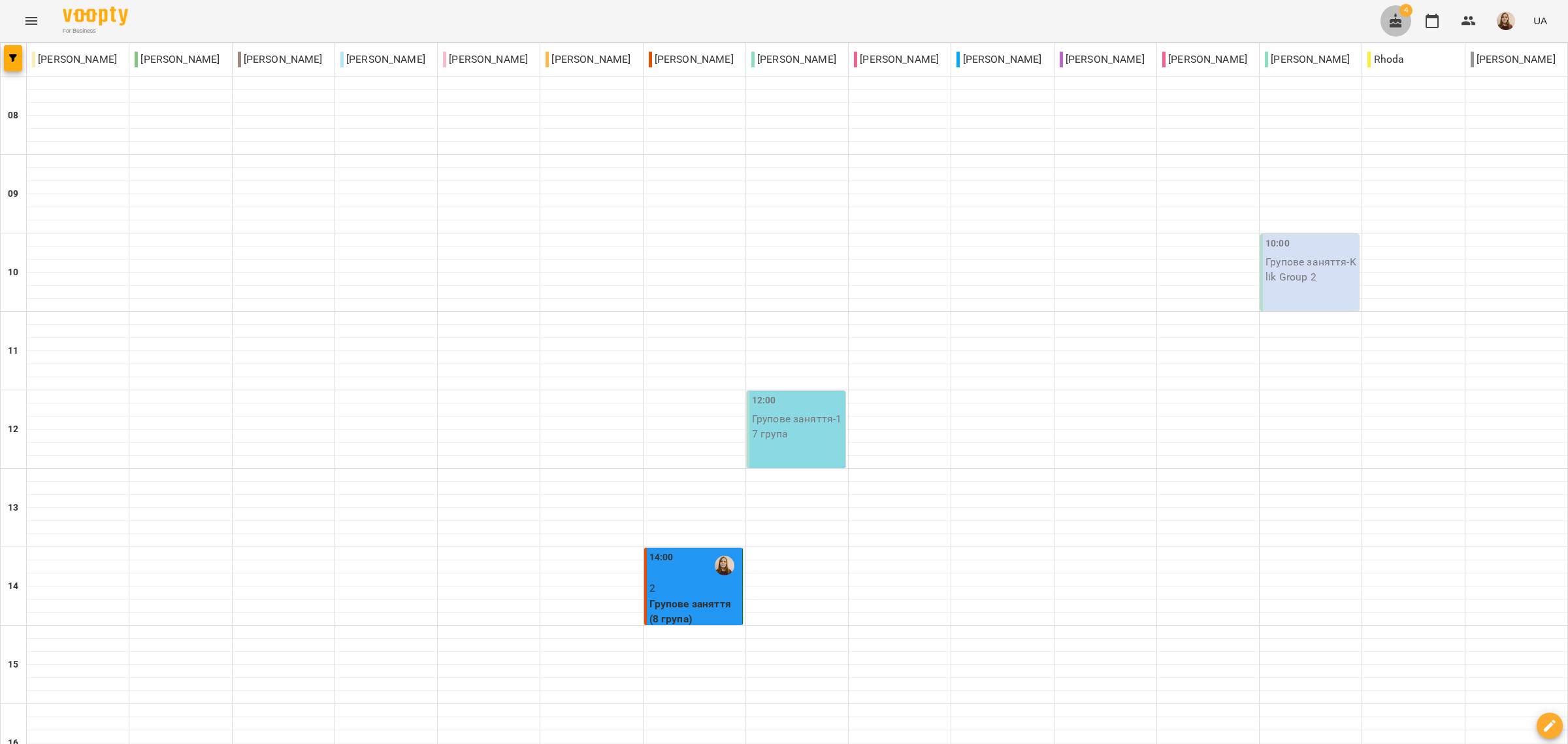
click at [1405, 21] on button "button" at bounding box center [1395, 20] width 31 height 31
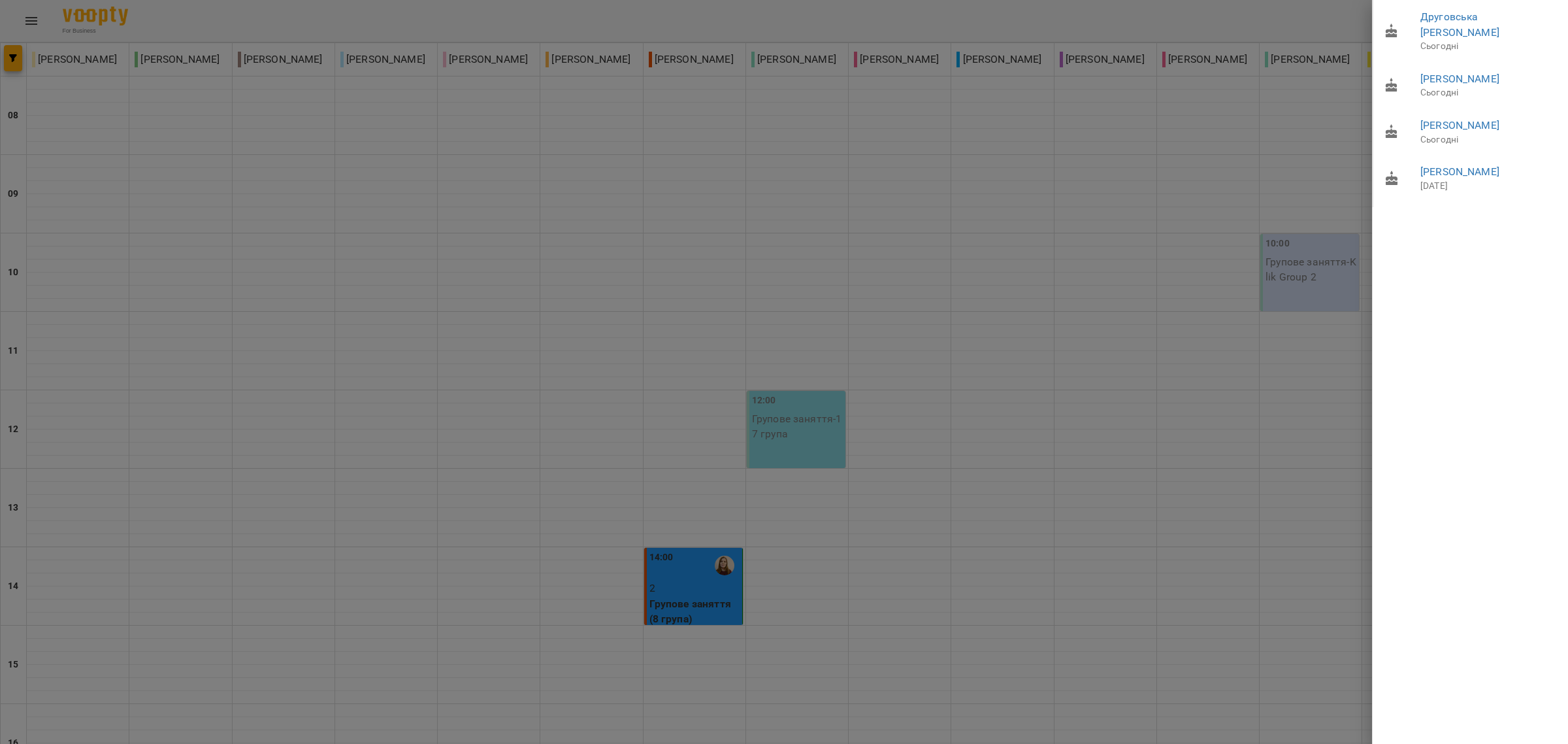
click at [1235, 172] on div at bounding box center [784, 372] width 1568 height 744
